Goal: Check status: Check status

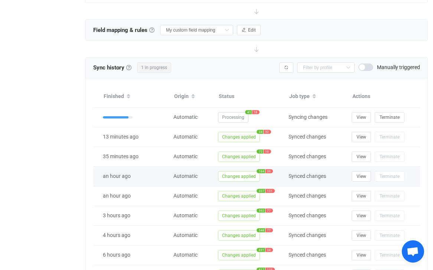
scroll to position [0, 58]
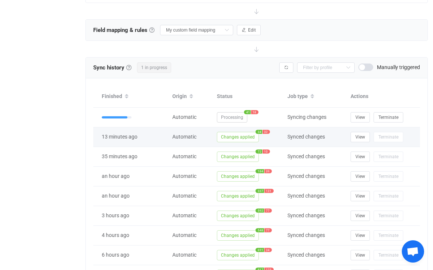
click at [267, 131] on span "32" at bounding box center [265, 132] width 7 height 4
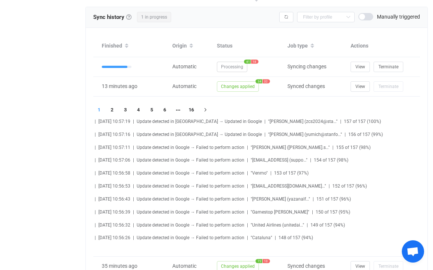
scroll to position [311, 0]
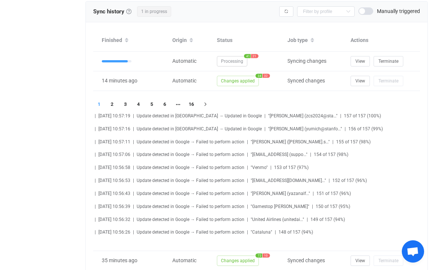
click at [264, 115] on span "|" at bounding box center [264, 115] width 1 height 5
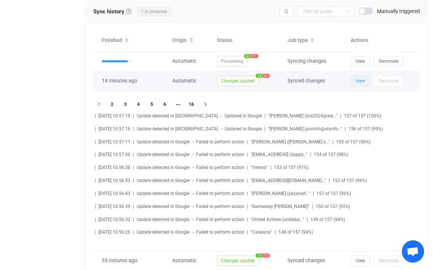
click at [357, 83] on button "View" at bounding box center [359, 81] width 19 height 10
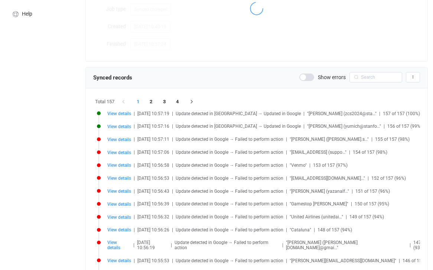
scroll to position [119, 0]
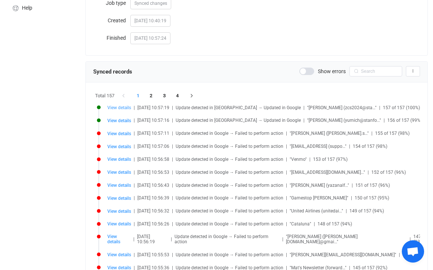
click at [119, 107] on span "View details" at bounding box center [119, 107] width 24 height 5
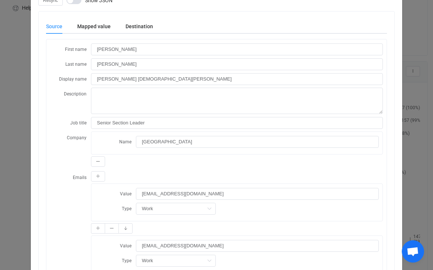
scroll to position [0, 0]
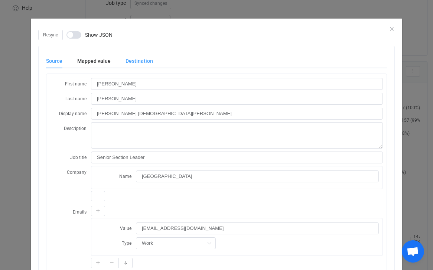
click at [132, 58] on div "Destination" at bounding box center [135, 60] width 35 height 15
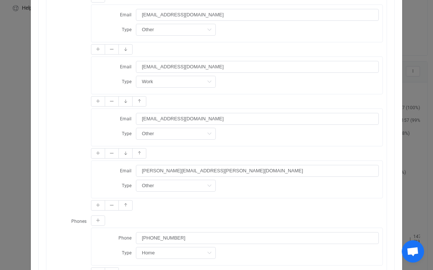
scroll to position [356, 0]
click at [19, 160] on div "Resync Show JSON Source Mapped value Destination First name Zane Last name Sabb…" at bounding box center [216, 135] width 433 height 270
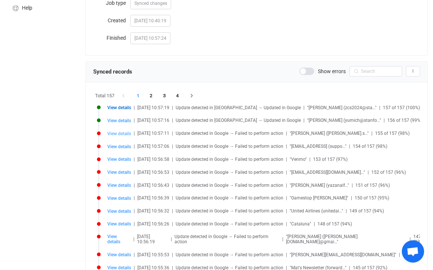
click at [117, 136] on span "View details" at bounding box center [119, 133] width 24 height 5
type input "Stuart"
type input "Shirrell"
type input "Stuart Shirrell"
type input "stuart.shirrell@gmail.com"
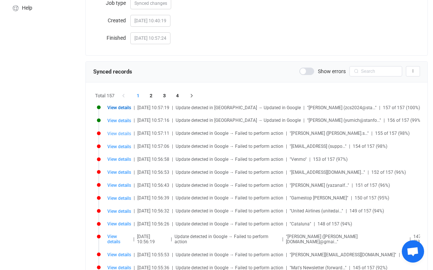
type input "Other"
type input "stuart.shirrell@gmail.con"
type input "Other"
type input "people/c660239226370157776"
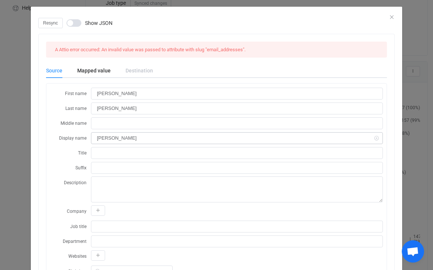
scroll to position [0, 0]
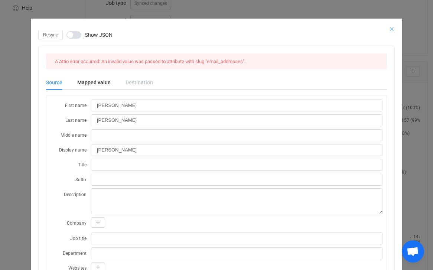
click at [394, 29] on icon "Close" at bounding box center [392, 29] width 6 height 6
